Goal: Task Accomplishment & Management: Use online tool/utility

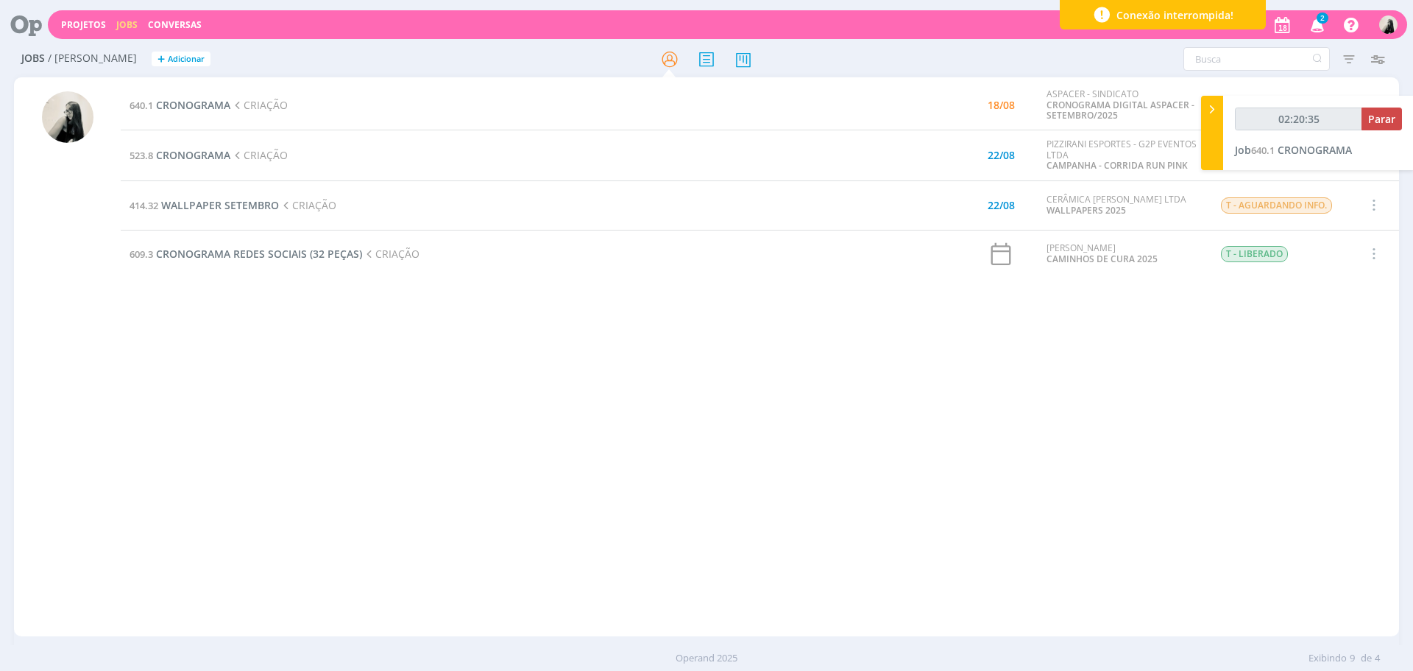
click at [1320, 21] on span "2" at bounding box center [1323, 18] width 12 height 11
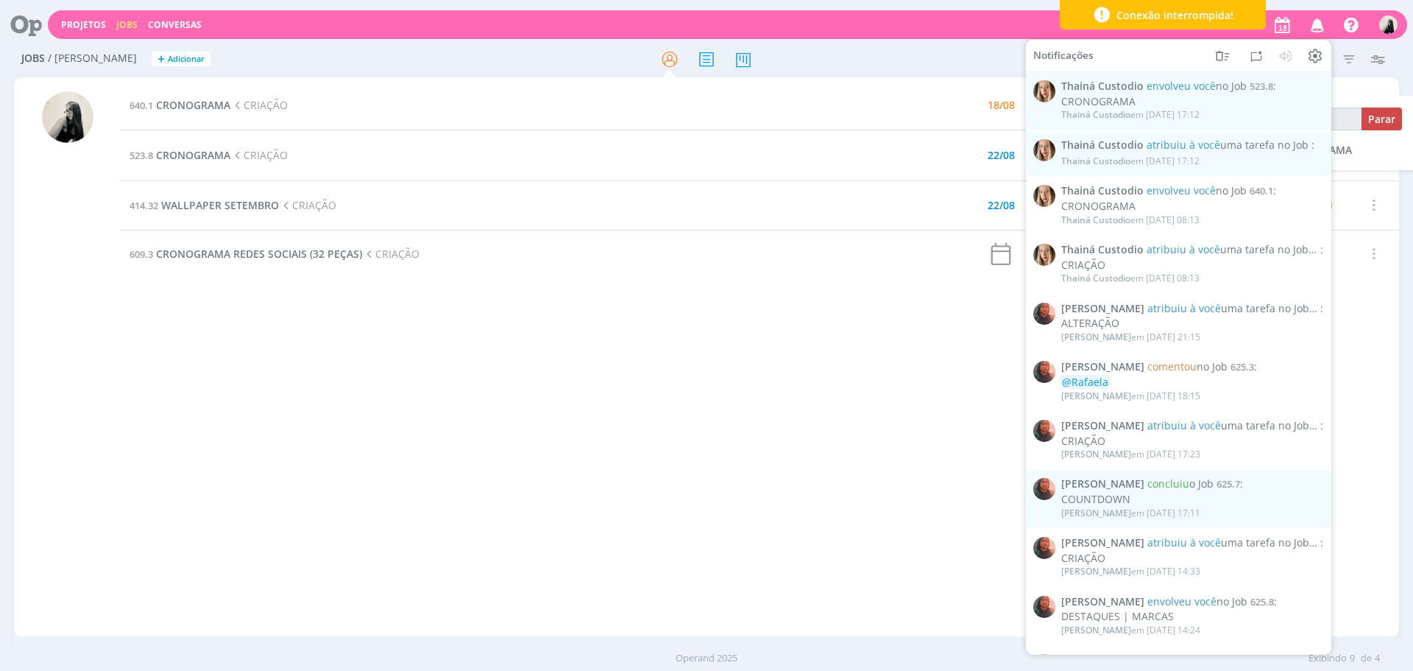
click at [1320, 21] on icon "button" at bounding box center [1318, 24] width 26 height 25
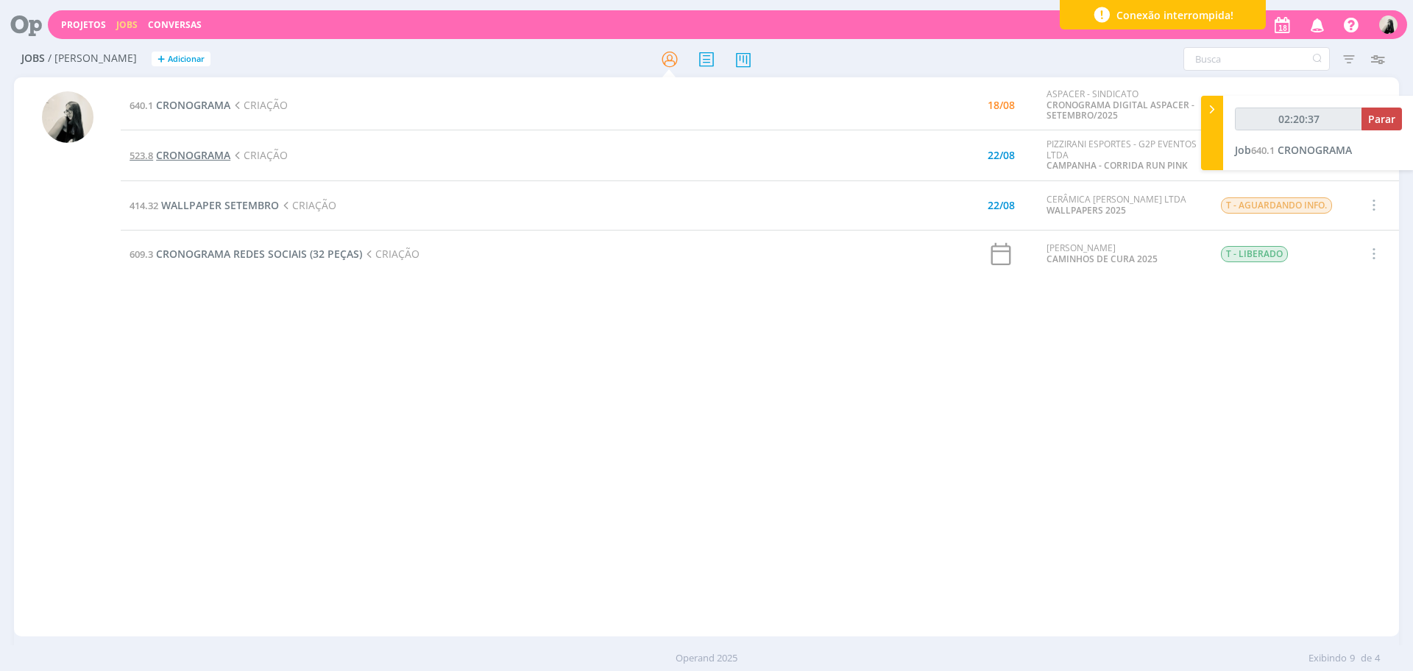
click at [203, 149] on span "CRONOGRAMA" at bounding box center [193, 155] width 74 height 14
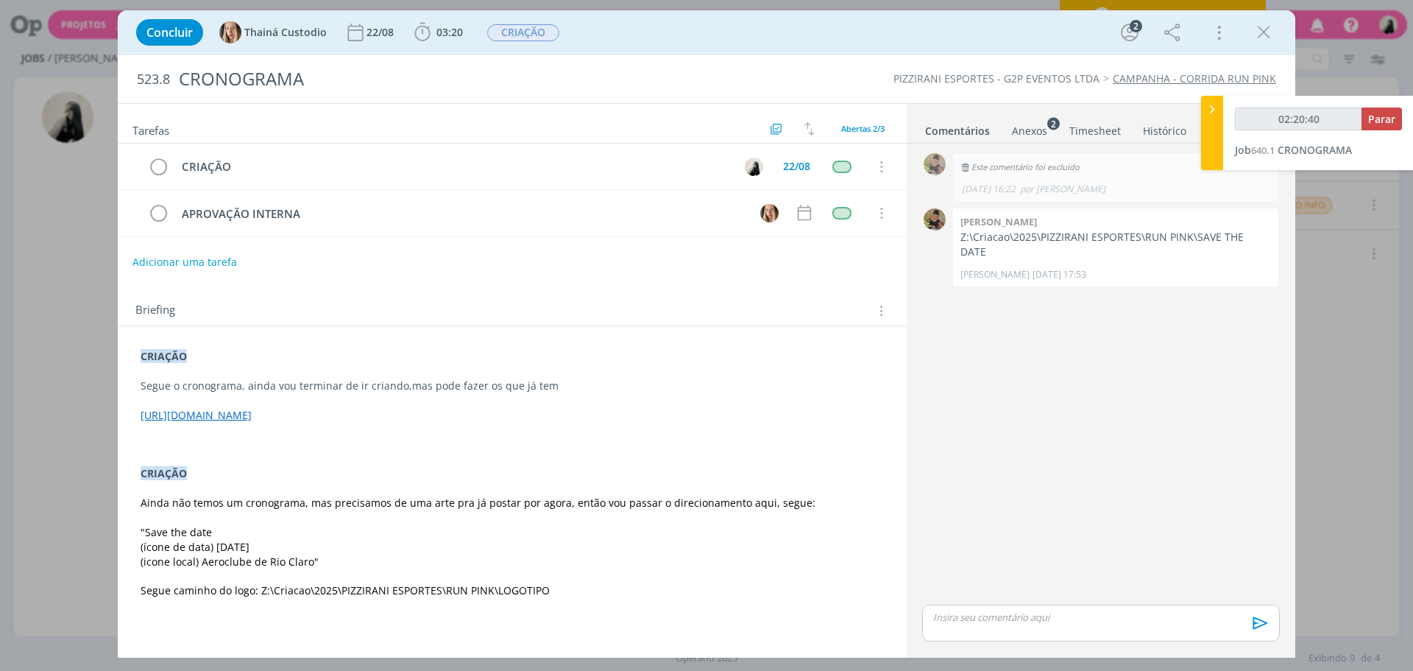
click at [252, 422] on link "[URL][DOMAIN_NAME]" at bounding box center [196, 415] width 111 height 14
click at [380, 454] on link "[URL][DOMAIN_NAME]" at bounding box center [339, 457] width 111 height 19
click at [1274, 35] on icon "dialog" at bounding box center [1264, 32] width 22 height 22
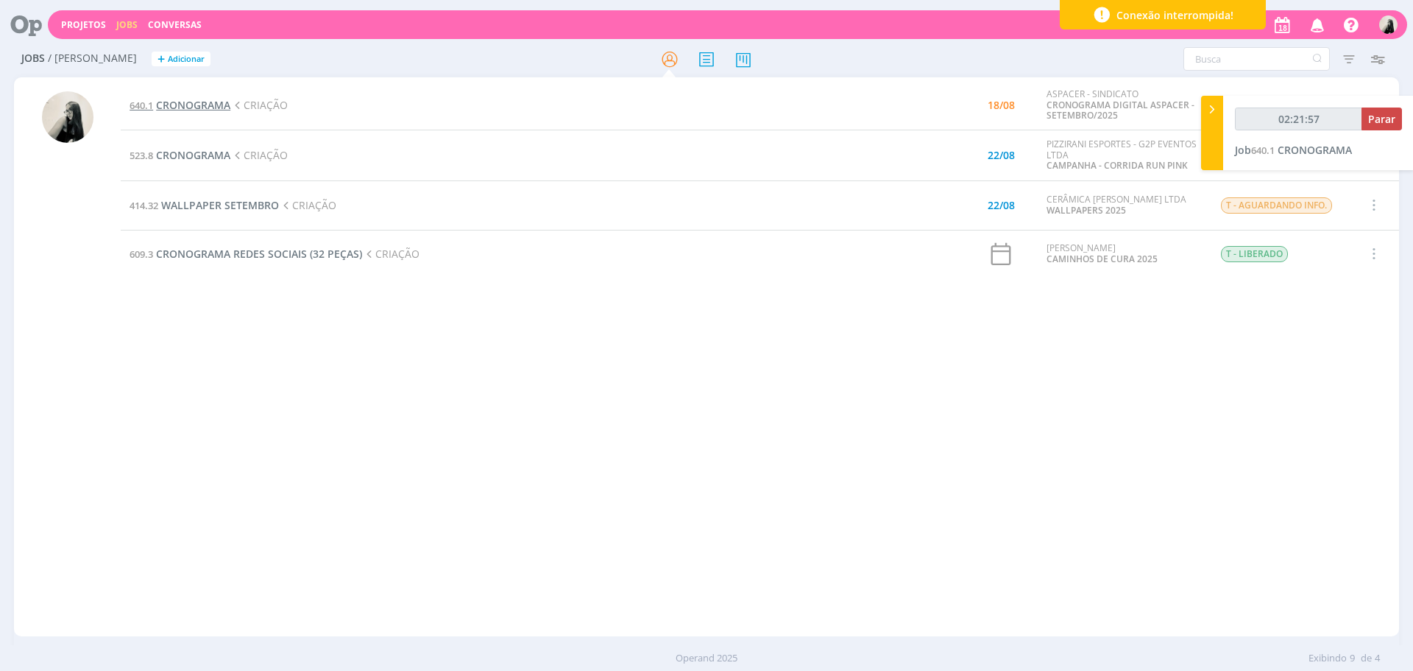
click at [217, 107] on span "CRONOGRAMA" at bounding box center [193, 105] width 74 height 14
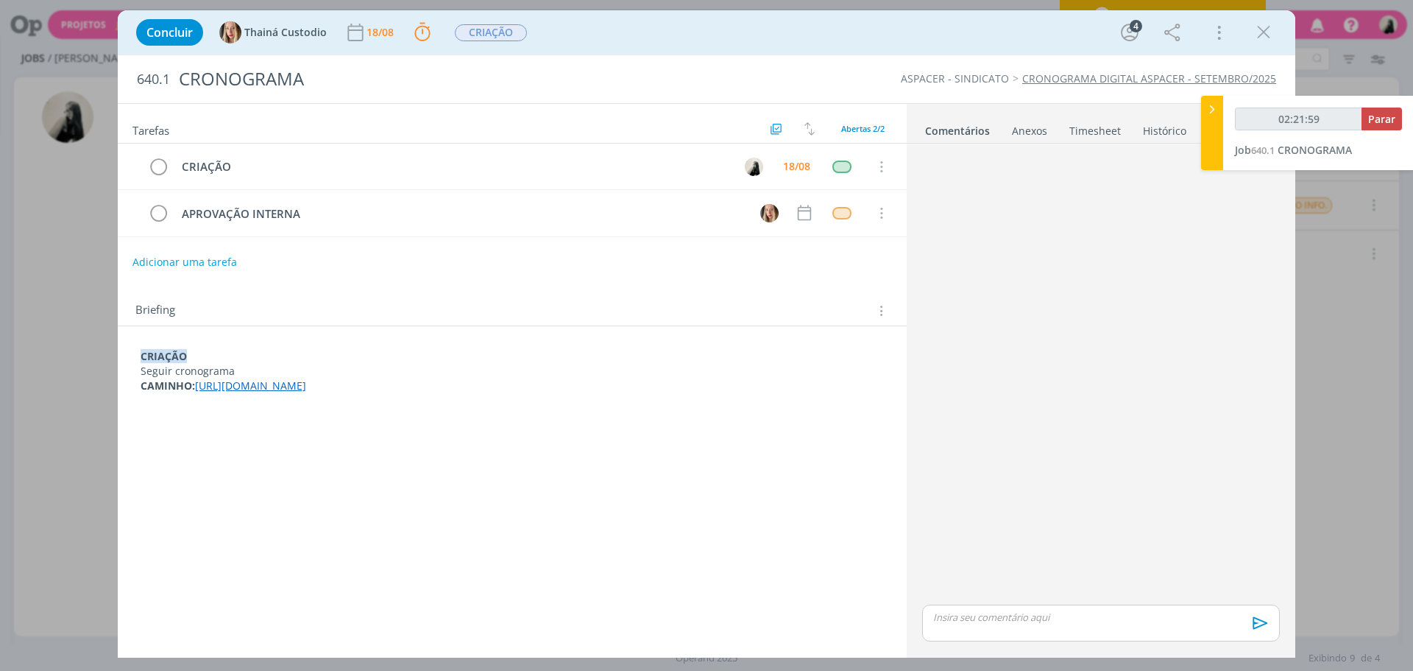
click at [1039, 610] on p "dialog" at bounding box center [1101, 616] width 334 height 13
type input "02:22:00"
click at [1038, 637] on span "Thainá Custodio" at bounding box center [1013, 637] width 91 height 16
click at [1260, 624] on icon "dialog" at bounding box center [1259, 628] width 22 height 22
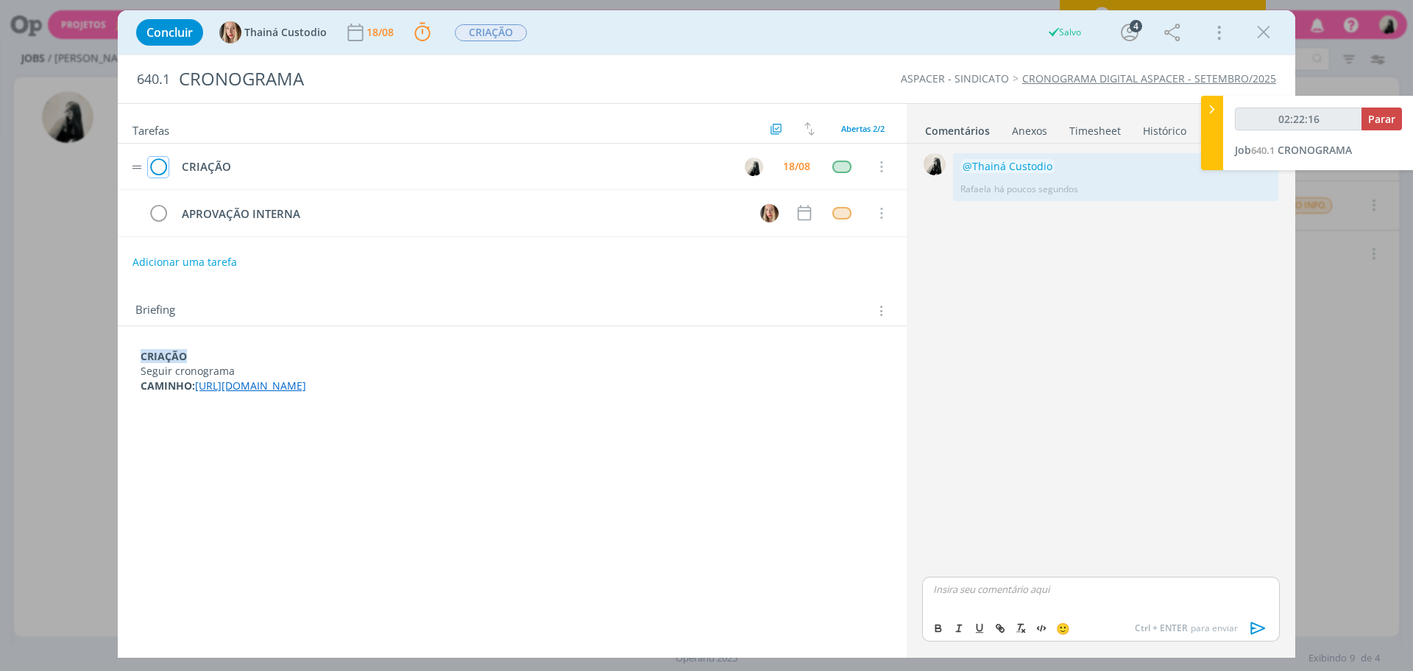
click at [157, 174] on icon "dialog" at bounding box center [158, 167] width 21 height 22
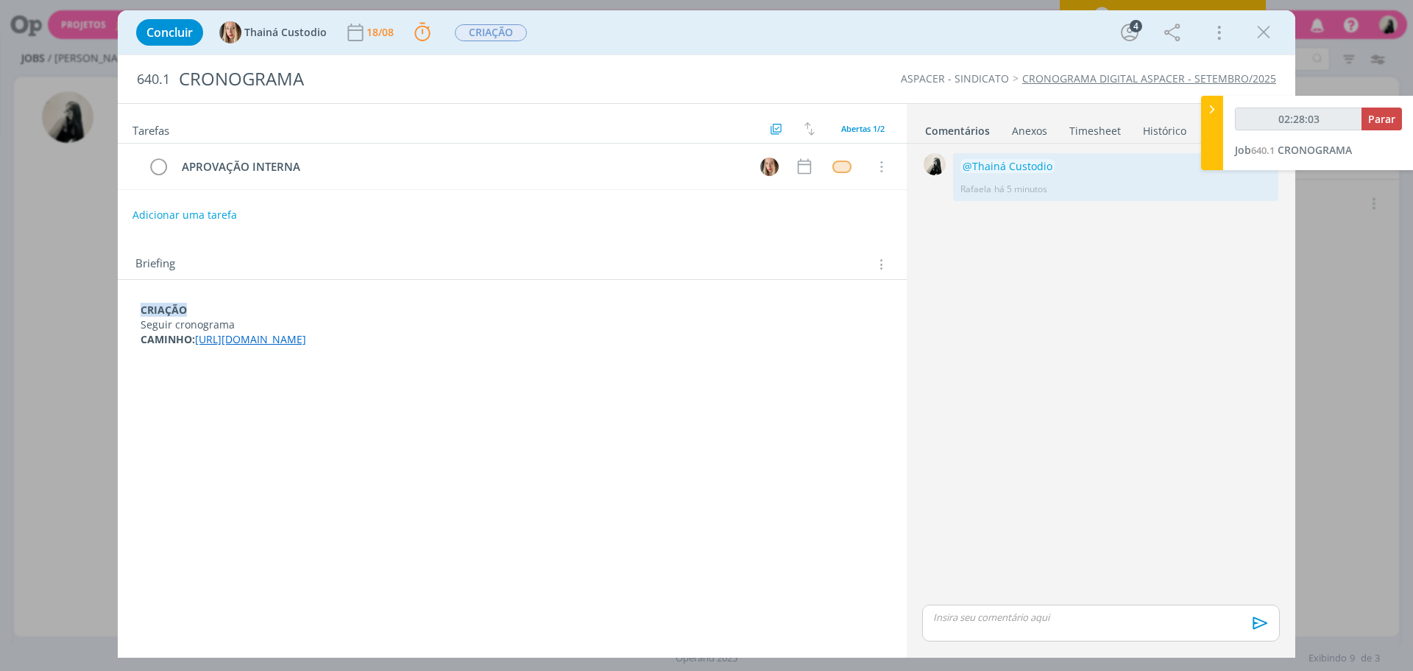
drag, startPoint x: 1271, startPoint y: 28, endPoint x: 645, endPoint y: 259, distance: 667.7
click at [1271, 28] on icon "dialog" at bounding box center [1264, 32] width 22 height 22
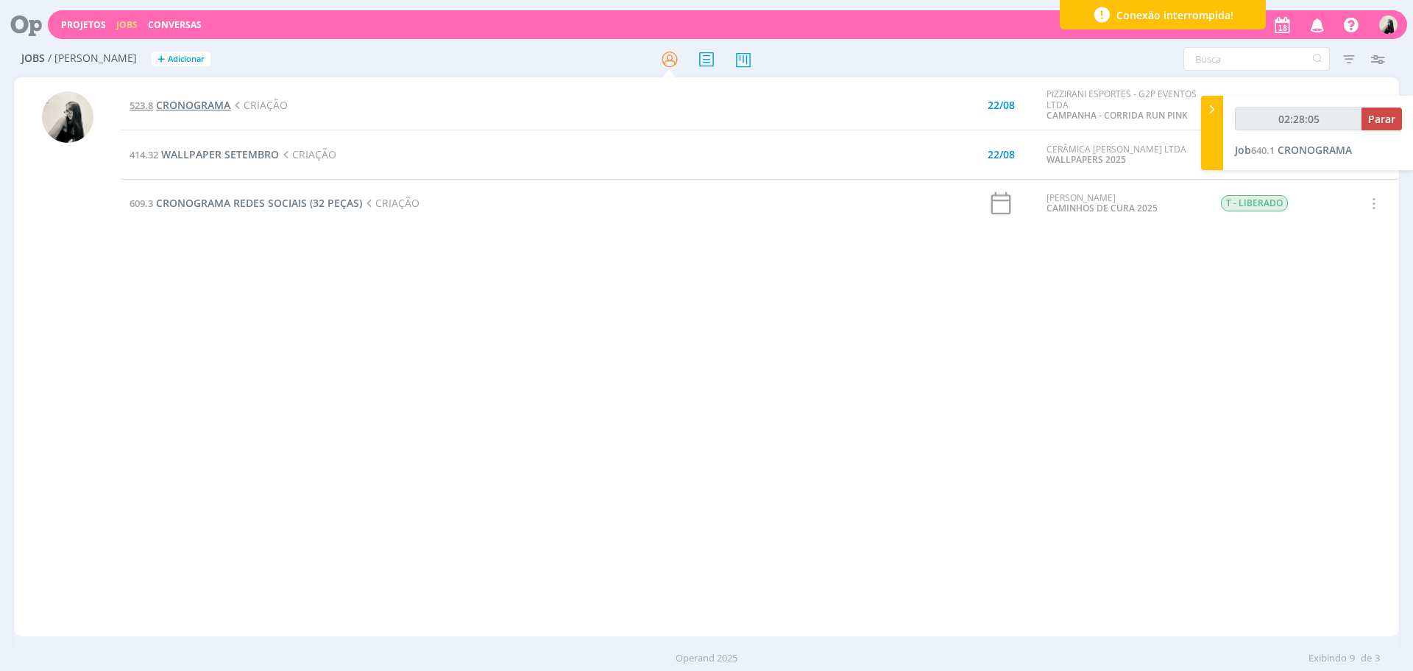
click at [200, 108] on span "CRONOGRAMA" at bounding box center [193, 105] width 74 height 14
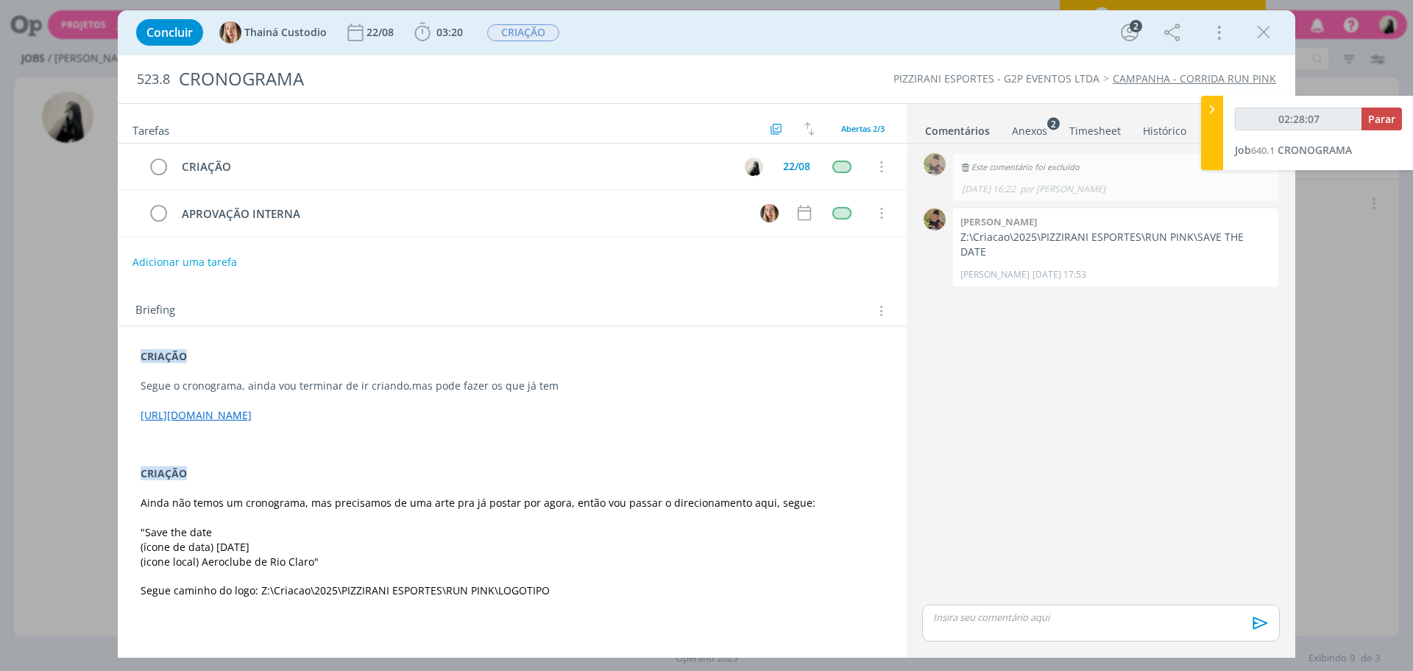
click at [252, 420] on link "[URL][DOMAIN_NAME]" at bounding box center [196, 415] width 111 height 14
click at [344, 457] on link "[URL][DOMAIN_NAME]" at bounding box center [339, 457] width 111 height 19
click at [352, 459] on link "[URL][DOMAIN_NAME]" at bounding box center [339, 457] width 111 height 19
click at [1257, 36] on icon "dialog" at bounding box center [1264, 32] width 22 height 22
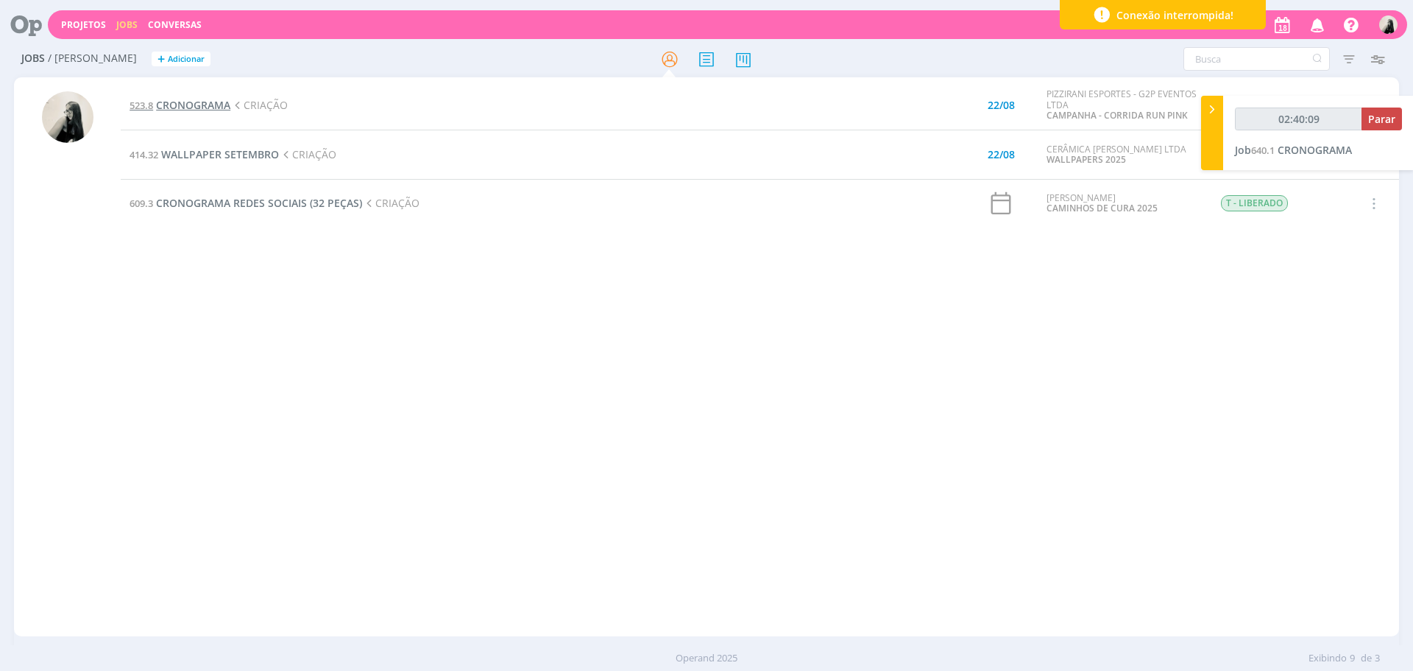
click at [228, 107] on span "CRONOGRAMA" at bounding box center [193, 105] width 74 height 14
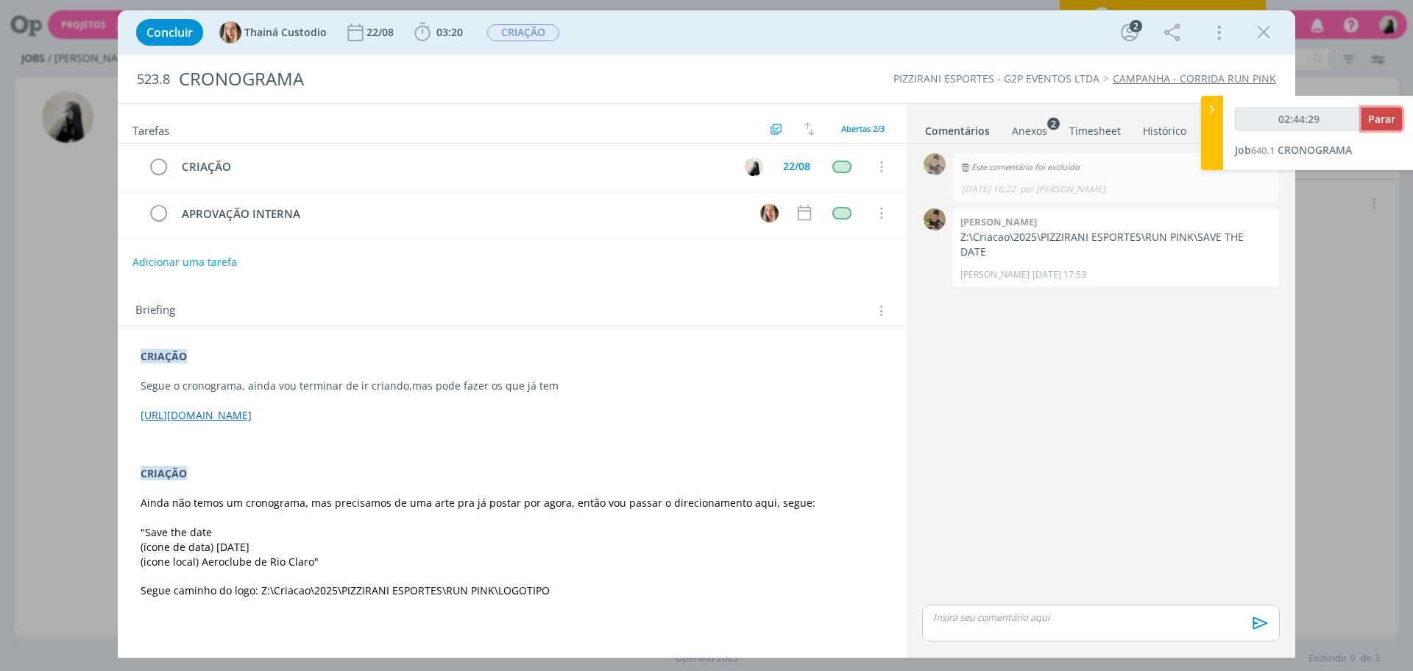
drag, startPoint x: 1377, startPoint y: 124, endPoint x: 1352, endPoint y: 114, distance: 26.4
click at [1377, 124] on span "Parar" at bounding box center [1381, 119] width 27 height 14
type input "02:45:00"
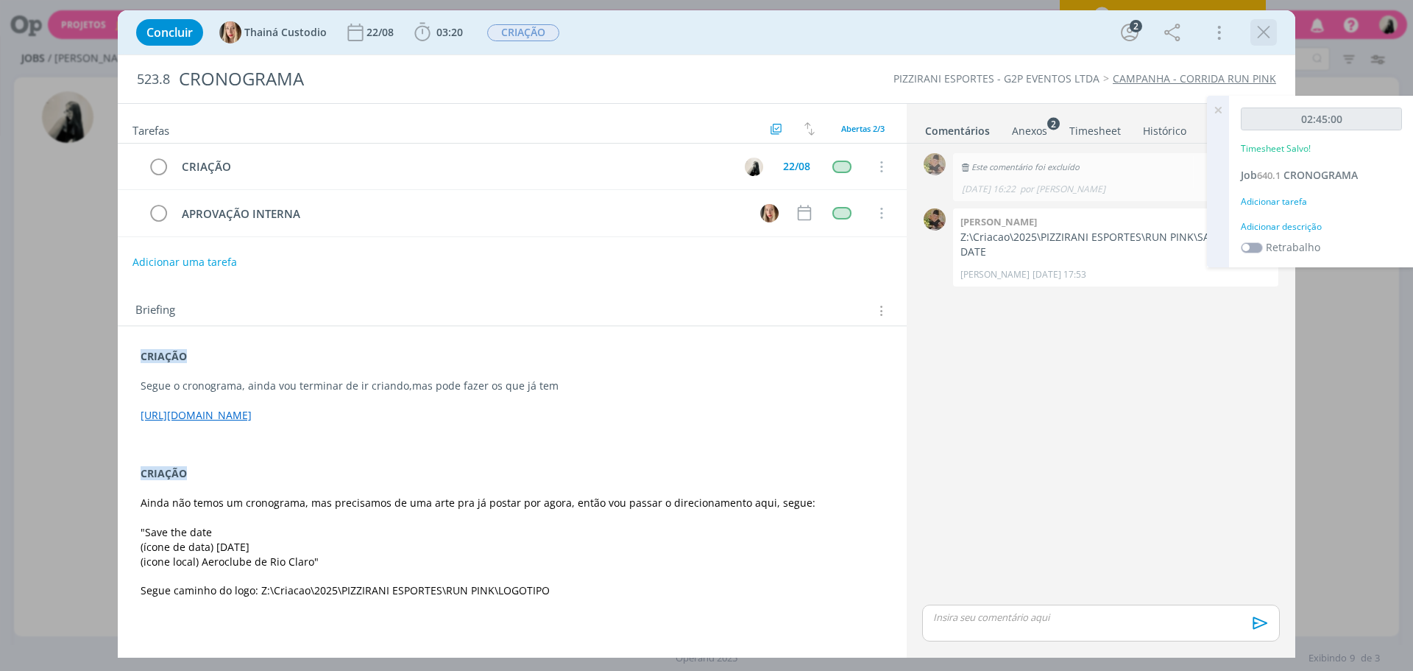
click at [1271, 31] on icon "dialog" at bounding box center [1264, 32] width 22 height 22
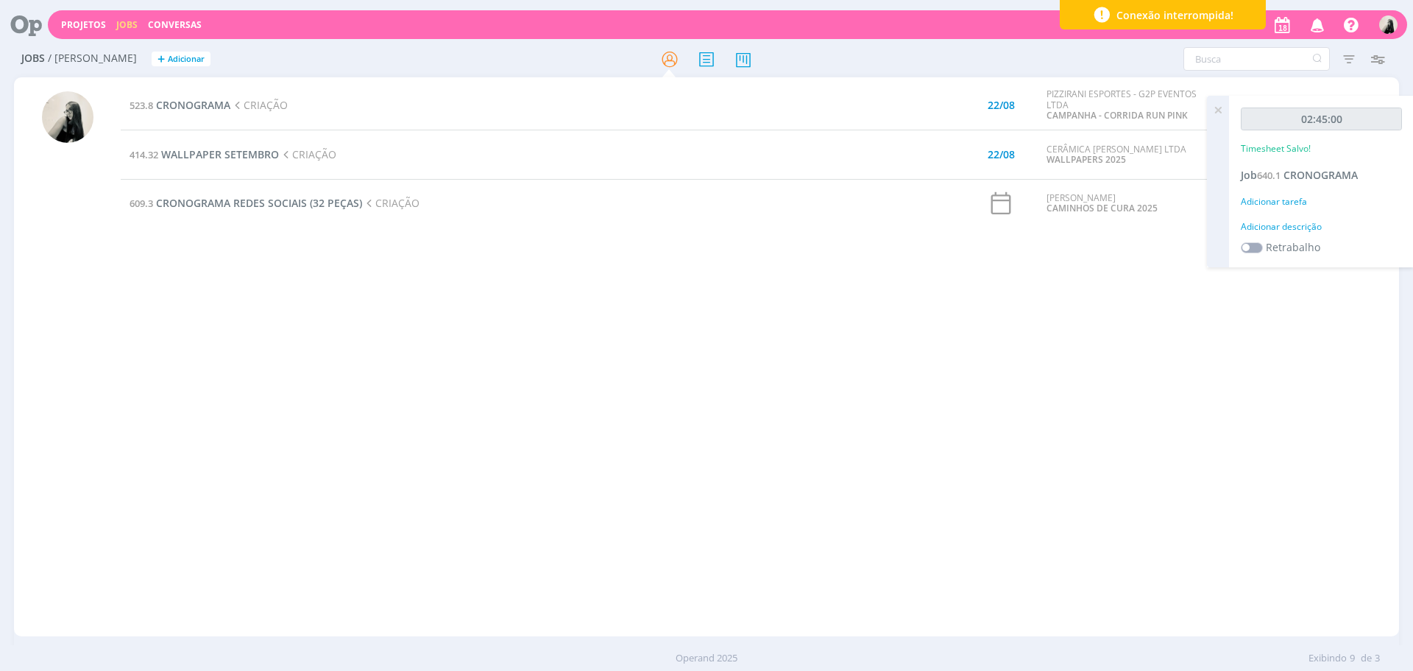
click at [1079, 287] on div "523.8 CRONOGRAMA CRIAÇÃO 22/08 PIZZIRANI ESPORTES - G2P EVENTOS LTDA CAMPANHA -…" at bounding box center [760, 356] width 1279 height 553
